Goal: Subscribe to service/newsletter

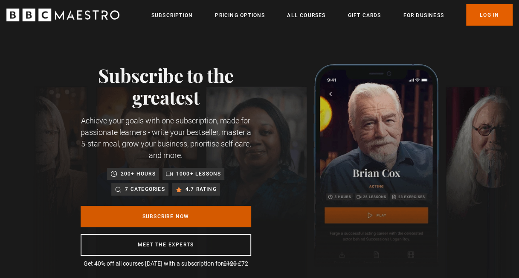
click at [196, 214] on link "Subscribe Now" at bounding box center [166, 216] width 171 height 21
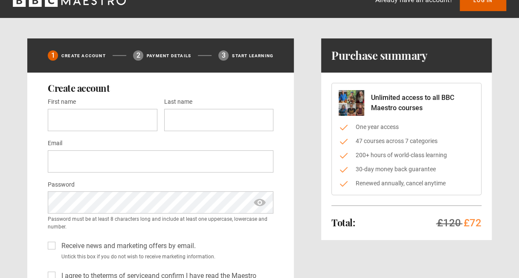
scroll to position [2, 0]
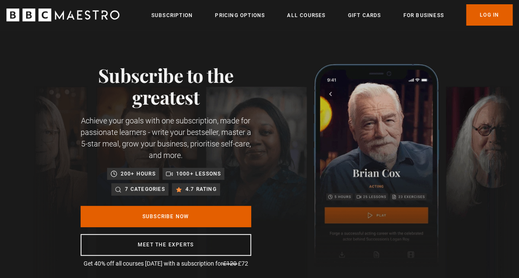
scroll to position [0, 102]
